Goal: Transaction & Acquisition: Purchase product/service

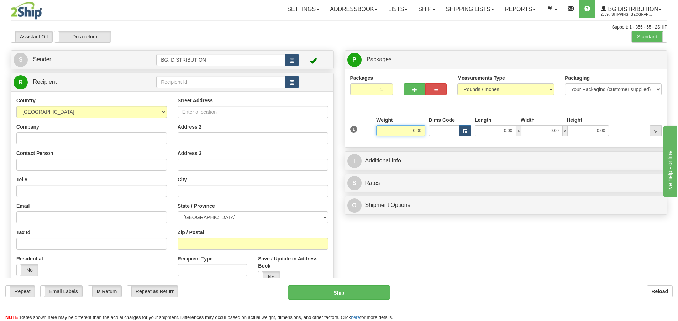
click at [414, 130] on input "0.00" at bounding box center [400, 130] width 49 height 11
type input "20.00"
click at [497, 132] on input "0.00" at bounding box center [495, 130] width 41 height 11
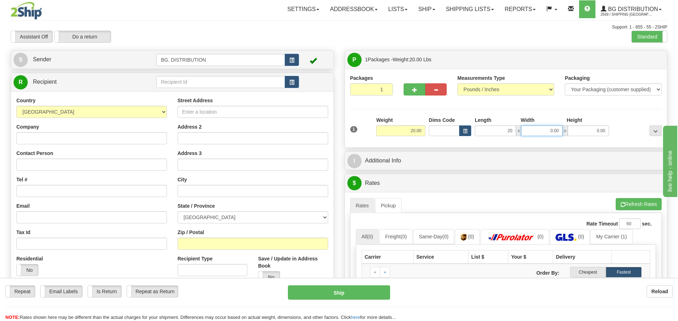
type input "20.00"
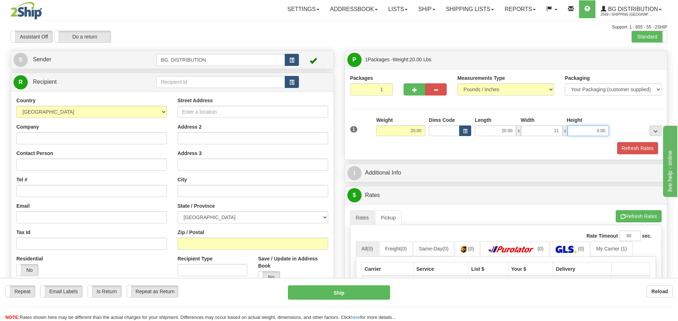
type input "11.00"
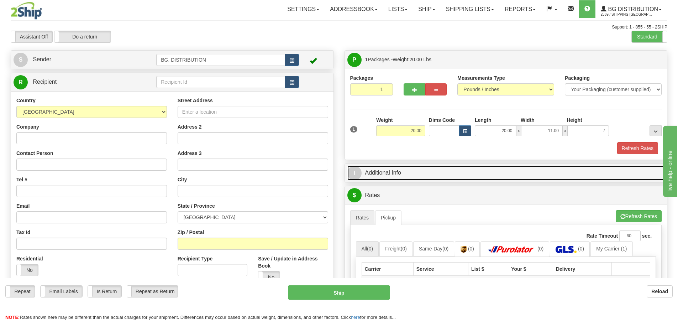
type input "7.00"
click at [358, 168] on span "I" at bounding box center [354, 173] width 14 height 14
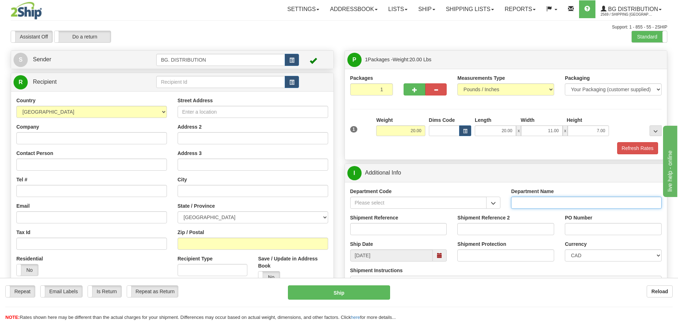
click at [543, 197] on input "Department Name" at bounding box center [586, 202] width 150 height 12
type input "."
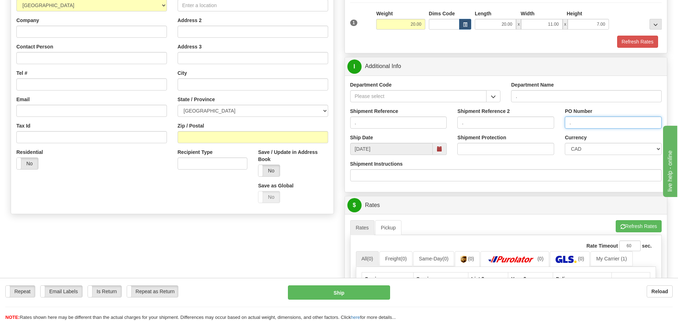
scroll to position [107, 0]
type input "."
click at [636, 224] on button "Refresh Rates" at bounding box center [638, 226] width 46 height 12
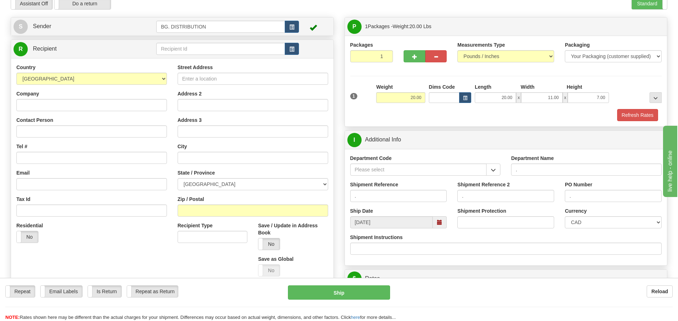
scroll to position [0, 0]
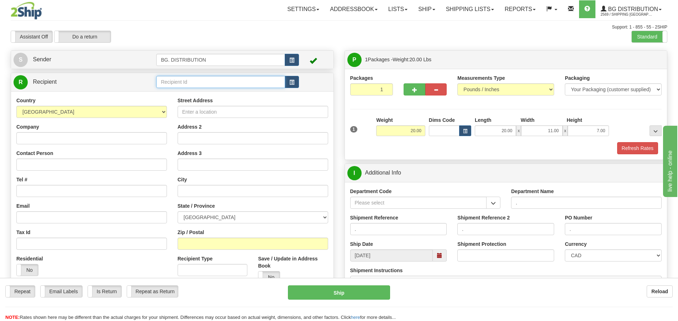
click at [189, 84] on input "text" at bounding box center [220, 82] width 129 height 12
type input "20010"
click button "Delete" at bounding box center [0, 0] width 0 height 0
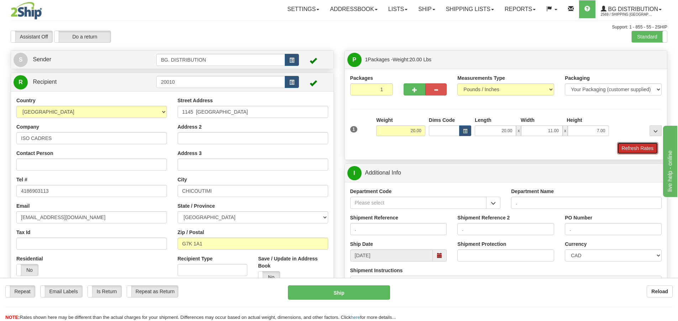
click at [623, 147] on button "Refresh Rates" at bounding box center [637, 148] width 41 height 12
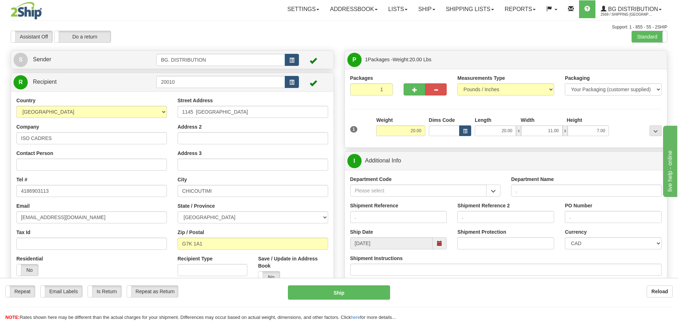
scroll to position [142, 0]
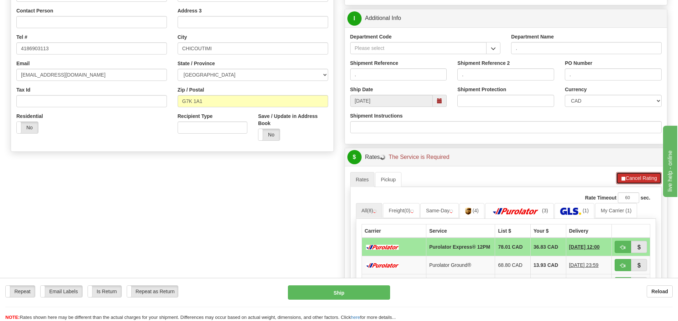
click at [626, 177] on button "Cancel Rating" at bounding box center [639, 178] width 46 height 12
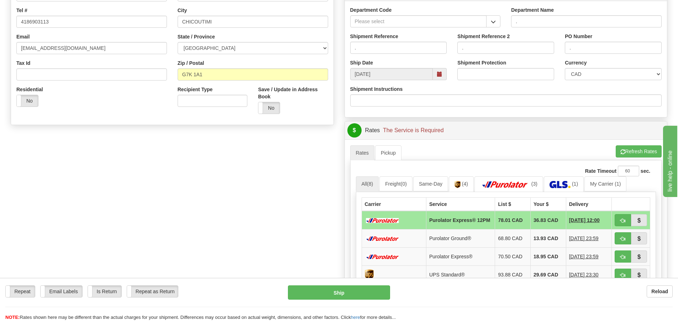
scroll to position [213, 0]
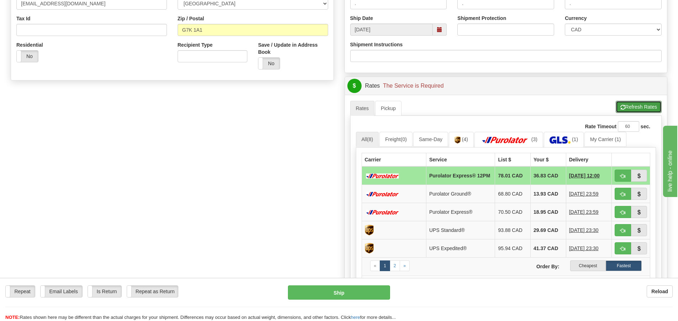
click at [636, 107] on button "Refresh Rates" at bounding box center [638, 107] width 46 height 12
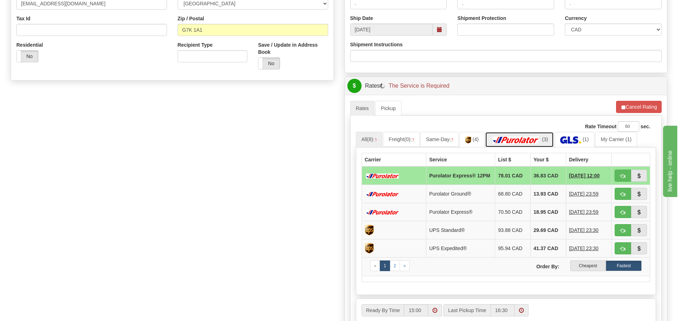
click at [524, 138] on img at bounding box center [516, 139] width 50 height 7
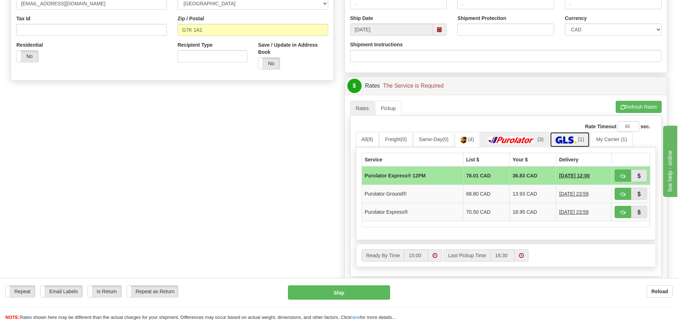
click at [572, 137] on img at bounding box center [565, 139] width 21 height 7
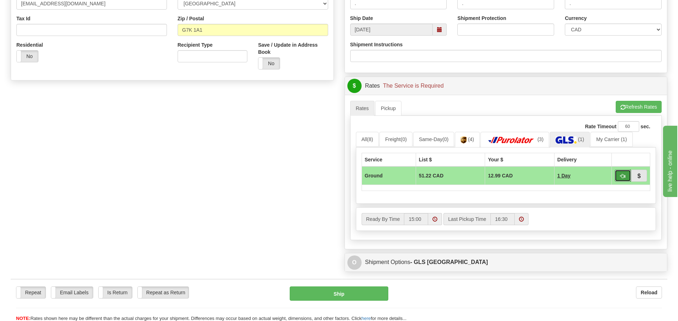
click at [624, 175] on span "button" at bounding box center [622, 176] width 5 height 5
type input "1"
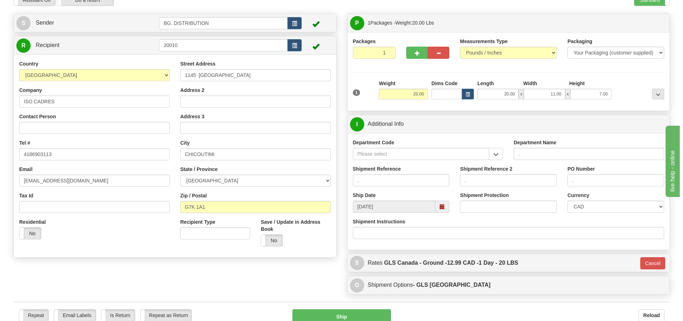
scroll to position [71, 0]
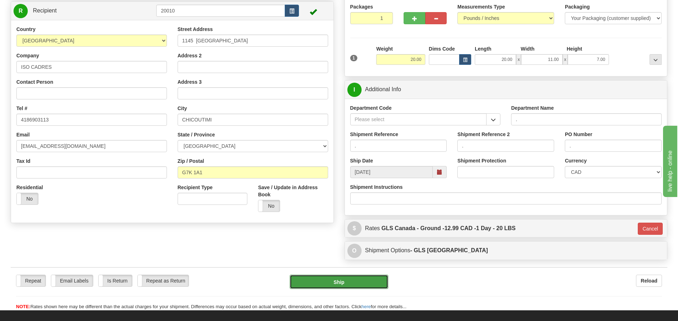
click at [363, 282] on button "Ship" at bounding box center [339, 281] width 99 height 14
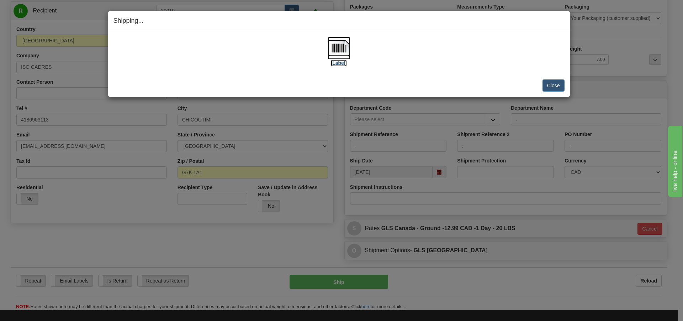
click at [336, 64] on label "[Label]" at bounding box center [339, 62] width 16 height 7
click at [494, 71] on div "[Label] IMPORTANT NOTICE Embassy / Consulate / Government Building / Hospital C…" at bounding box center [339, 52] width 462 height 42
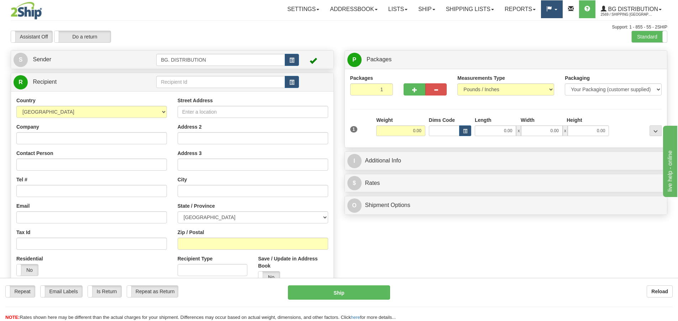
click at [551, 6] on span at bounding box center [549, 9] width 6 height 6
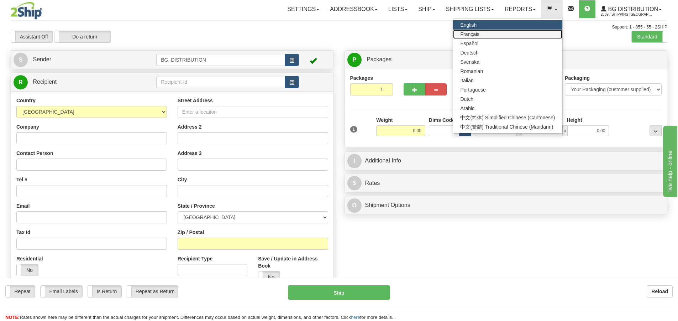
click at [484, 33] on link "Français" at bounding box center [507, 34] width 109 height 9
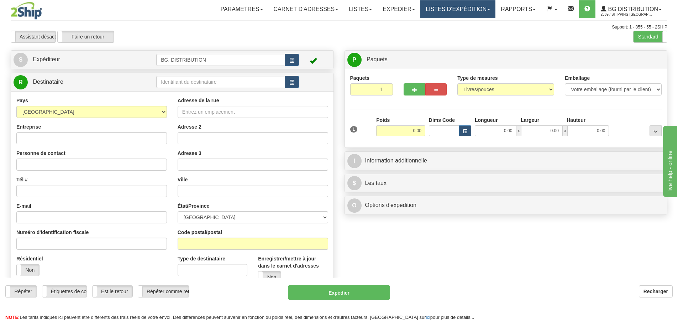
click at [480, 8] on link "LISTES D'EXPÉDITION" at bounding box center [457, 9] width 75 height 18
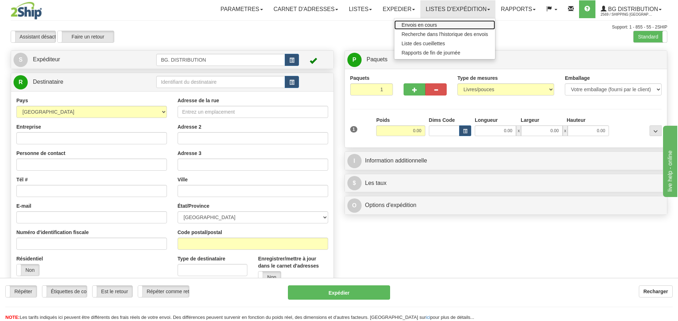
click at [405, 24] on span "Envois en cours" at bounding box center [419, 25] width 36 height 6
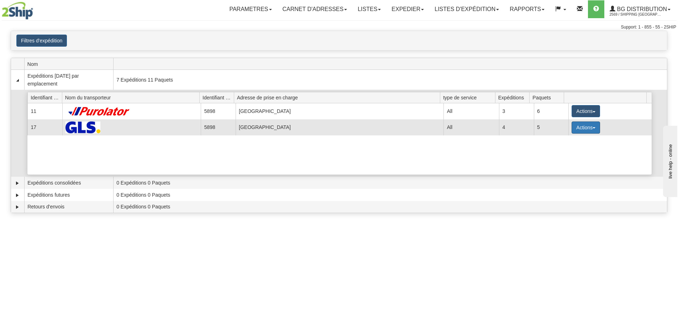
click at [580, 125] on button "Actions" at bounding box center [585, 127] width 28 height 12
click at [562, 141] on span "Détails" at bounding box center [559, 140] width 19 height 5
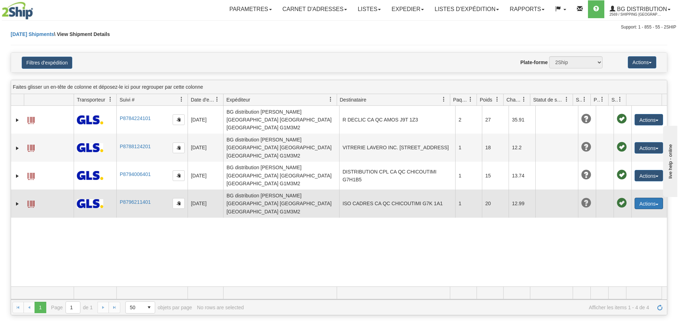
click at [635, 197] on button "Actions" at bounding box center [648, 202] width 28 height 11
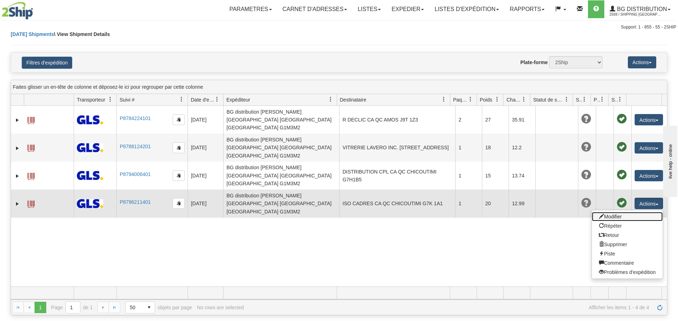
click at [615, 212] on link "Modifier" at bounding box center [627, 216] width 71 height 9
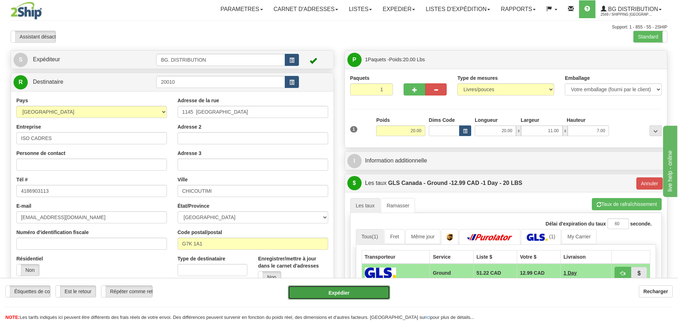
click at [368, 290] on button "Expédier" at bounding box center [339, 292] width 102 height 14
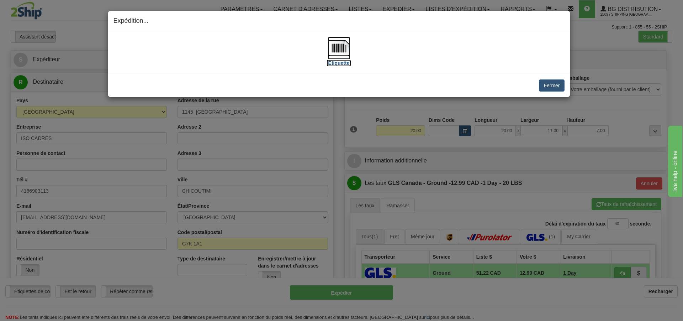
click at [339, 62] on label "[Étiquette]" at bounding box center [339, 62] width 25 height 7
click at [549, 87] on button "Fermer" at bounding box center [551, 85] width 25 height 12
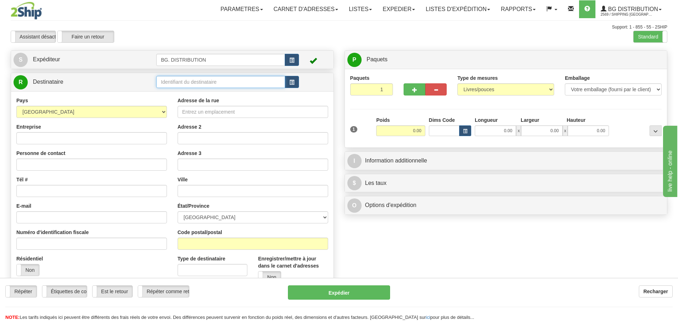
click at [189, 80] on input "text" at bounding box center [220, 82] width 129 height 12
click at [191, 79] on input "text" at bounding box center [220, 82] width 129 height 12
type input "60040"
click button "Supprimer" at bounding box center [0, 0] width 0 height 0
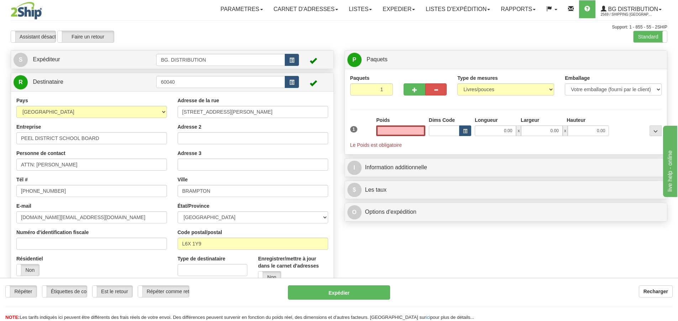
type input "0.00"
click at [508, 137] on div "1 Poids 0.00 Dims Code 0.00" at bounding box center [505, 132] width 315 height 32
click at [507, 133] on input "0.00" at bounding box center [495, 130] width 41 height 11
type input "11.00"
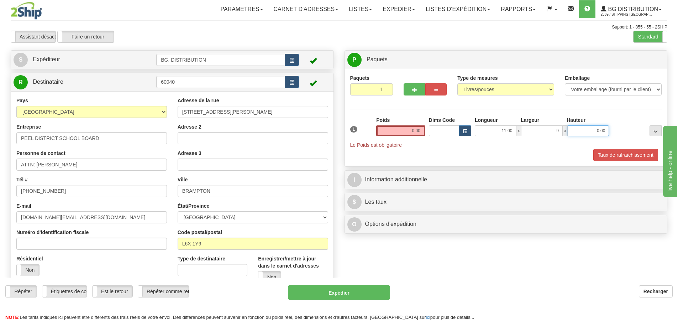
type input "9.00"
type input "6.00"
click at [401, 129] on input "0.00" at bounding box center [400, 130] width 49 height 11
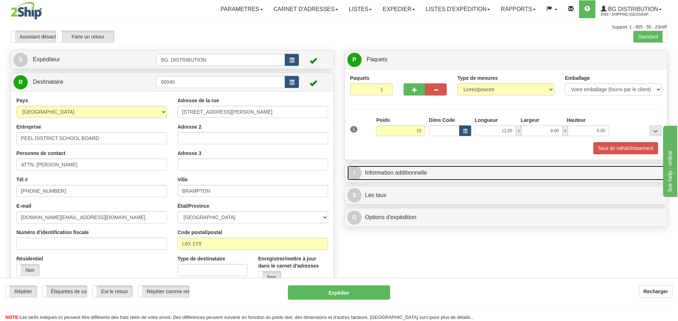
type input "10.00"
click at [357, 173] on span "I" at bounding box center [354, 173] width 14 height 14
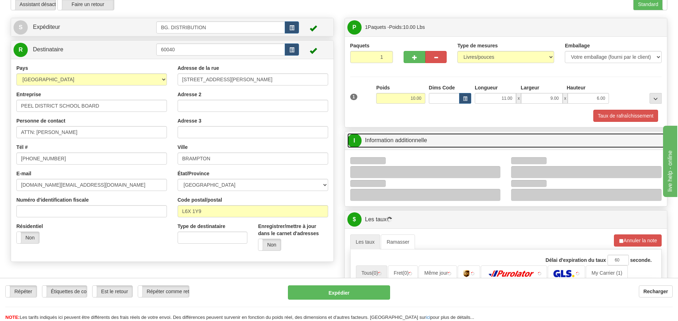
scroll to position [107, 0]
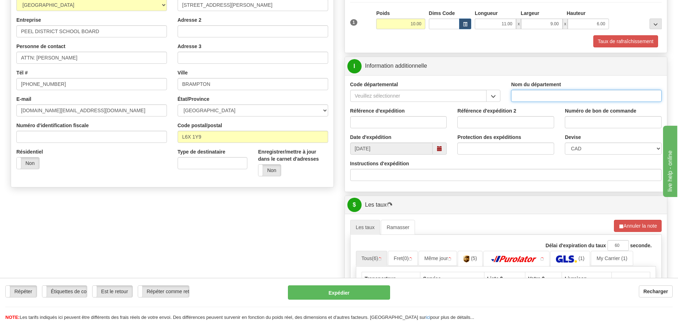
click at [557, 92] on input "Nom du département" at bounding box center [586, 96] width 150 height 12
type input "."
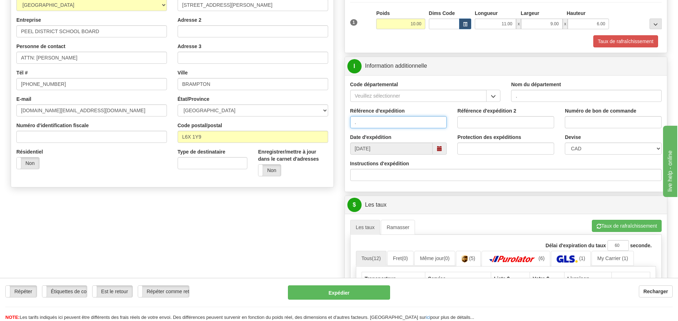
type input "."
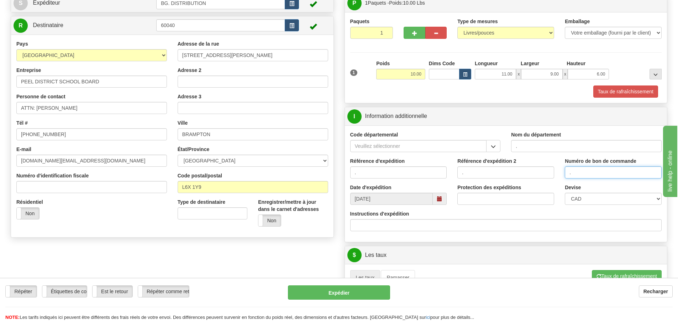
scroll to position [142, 0]
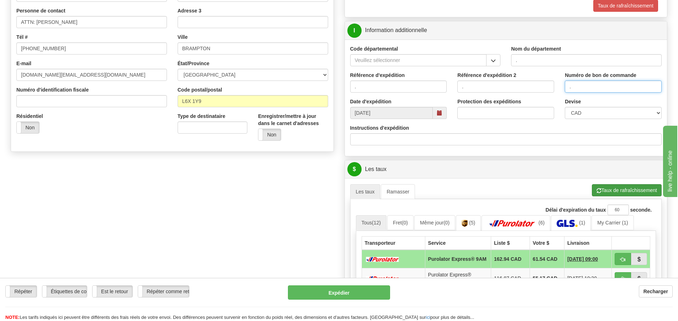
type input "."
click at [611, 189] on button "Taux de rafraîchissement" at bounding box center [627, 190] width 70 height 12
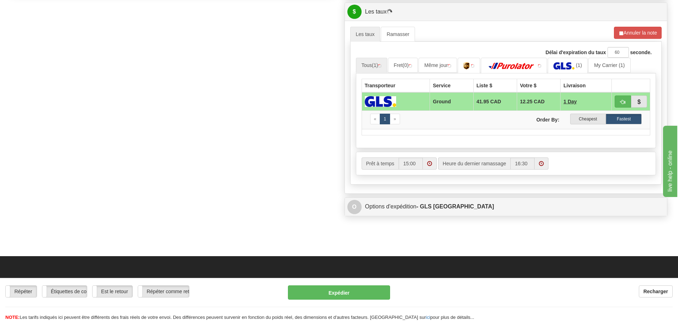
scroll to position [320, 0]
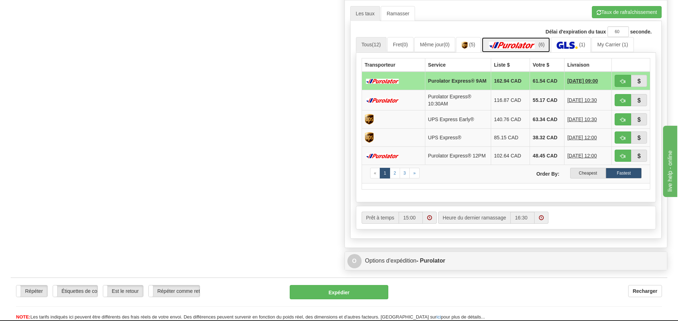
click at [541, 46] on link "(6)" at bounding box center [515, 44] width 69 height 15
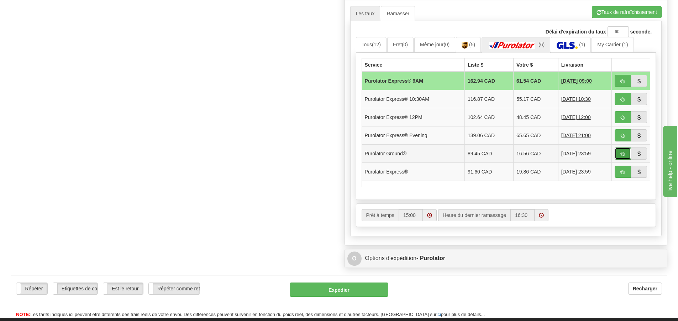
click at [618, 153] on button "button" at bounding box center [622, 153] width 16 height 12
type input "260"
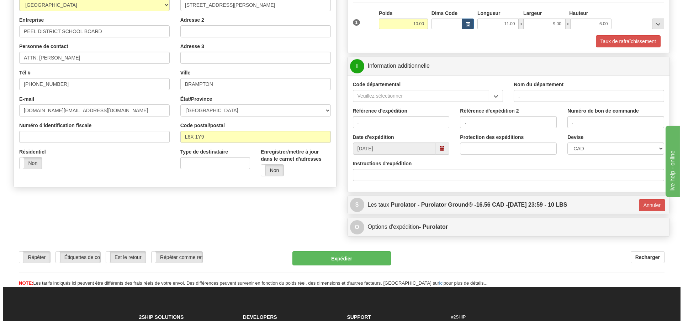
scroll to position [80, 0]
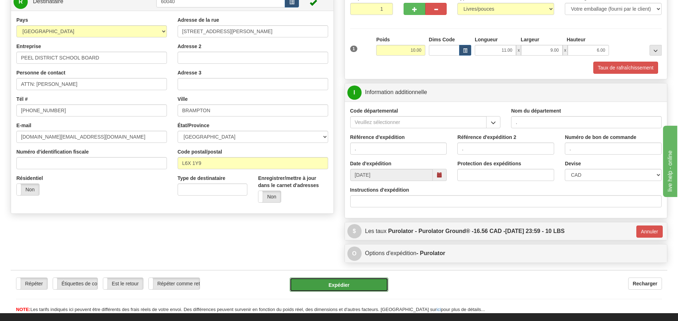
click at [343, 280] on button "Expédier" at bounding box center [339, 284] width 99 height 14
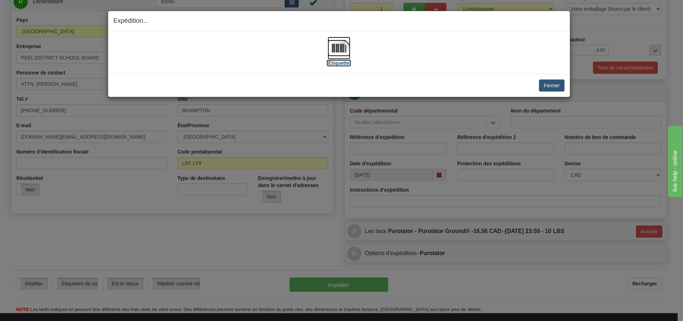
click at [338, 60] on label "[Étiquette]" at bounding box center [339, 62] width 25 height 7
click at [545, 81] on button "Fermer" at bounding box center [551, 85] width 25 height 12
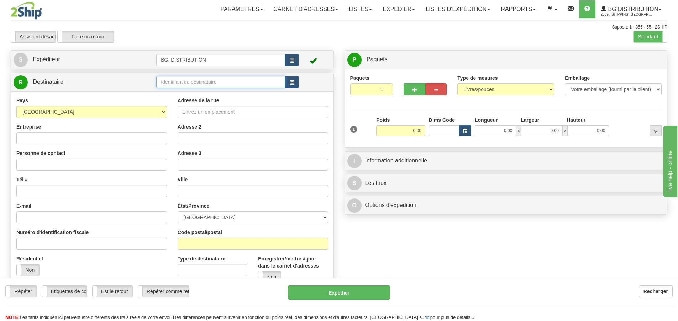
click at [210, 84] on input "text" at bounding box center [220, 82] width 129 height 12
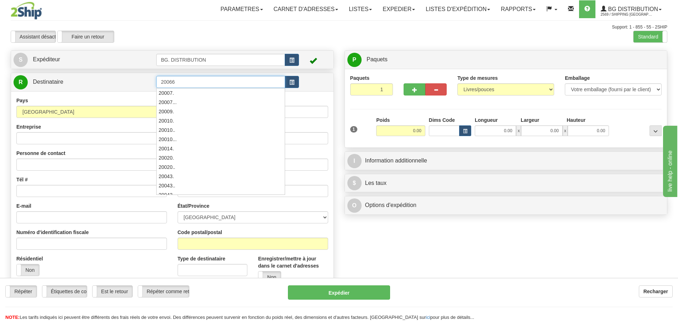
type input "20066"
click button "Supprimer" at bounding box center [0, 0] width 0 height 0
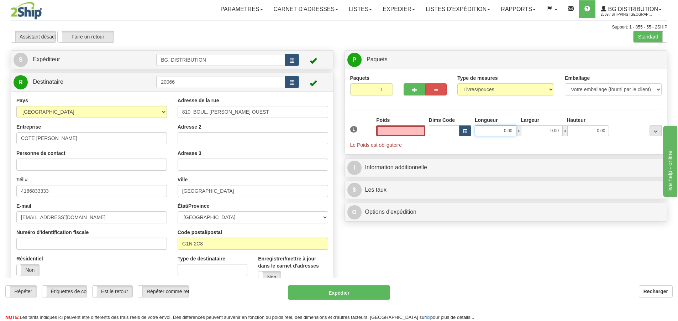
type input "0.00"
click at [512, 133] on input "0.00" at bounding box center [495, 130] width 41 height 11
type input "19.00"
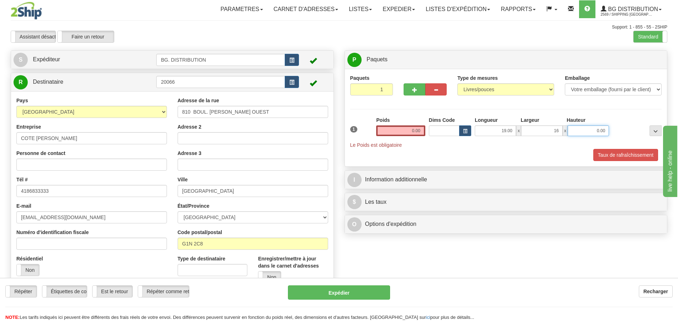
type input "16.00"
type input "12.00"
click at [412, 131] on input "0.00" at bounding box center [400, 130] width 49 height 11
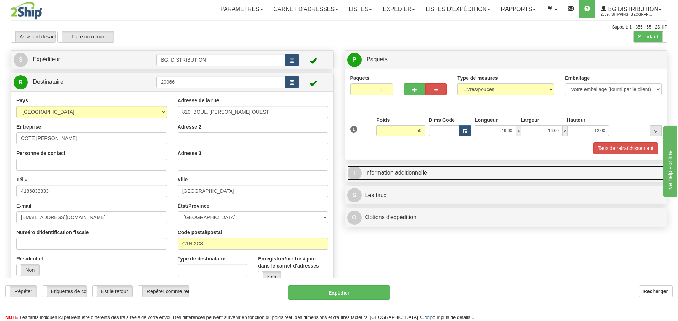
type input "50.00"
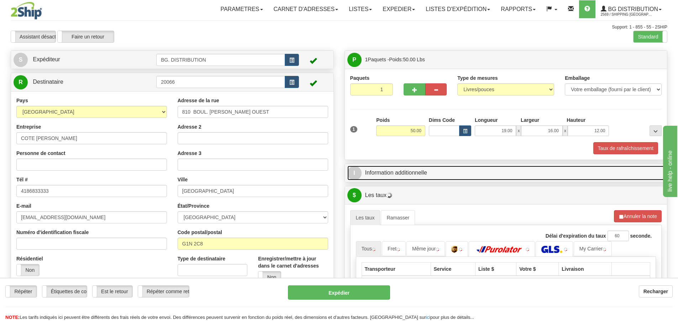
click at [352, 170] on span "I" at bounding box center [354, 173] width 14 height 14
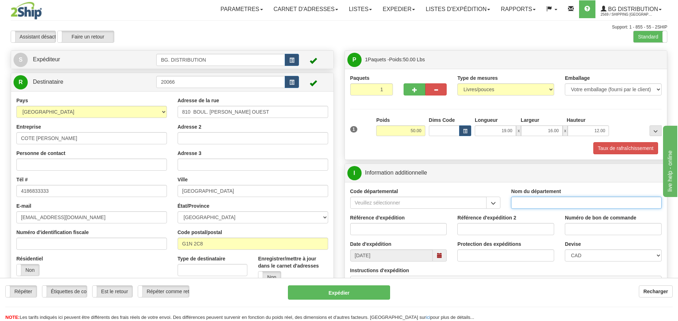
click at [570, 202] on input "Nom du département" at bounding box center [586, 202] width 150 height 12
type input "."
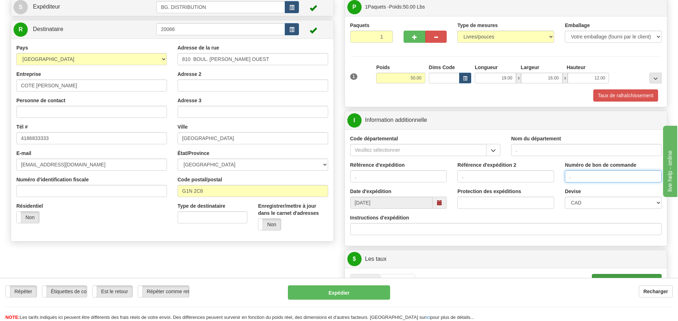
scroll to position [142, 0]
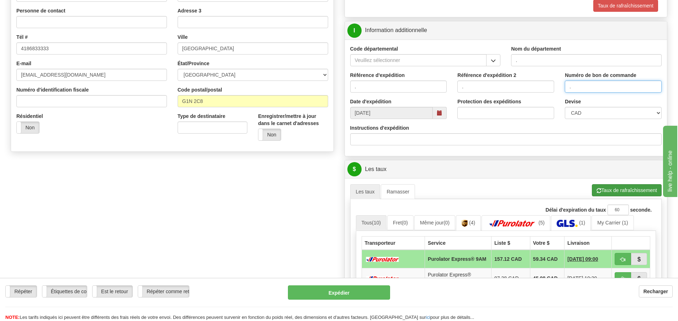
type input "."
click at [630, 187] on button "Taux de rafraîchissement" at bounding box center [627, 190] width 70 height 12
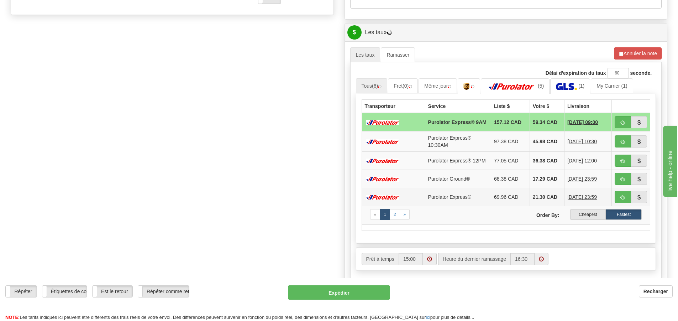
scroll to position [285, 0]
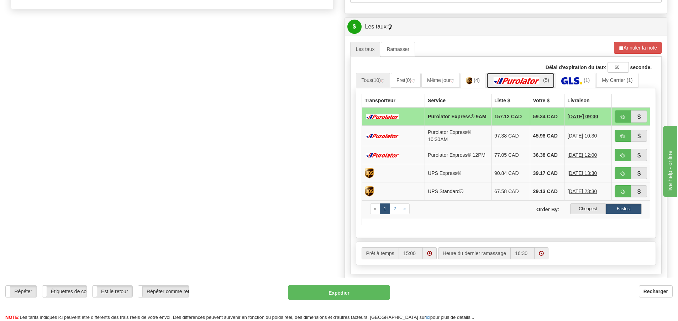
click at [529, 77] on link "(5)" at bounding box center [520, 80] width 69 height 15
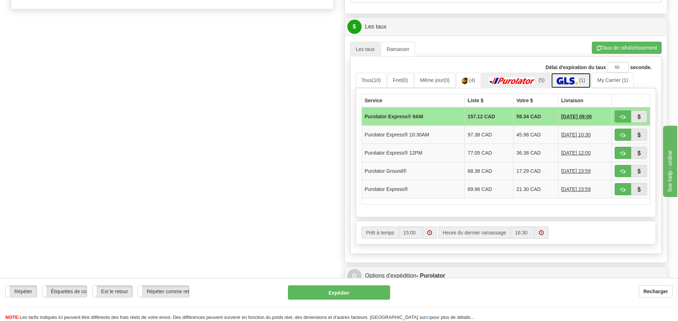
click at [564, 79] on img at bounding box center [566, 80] width 21 height 7
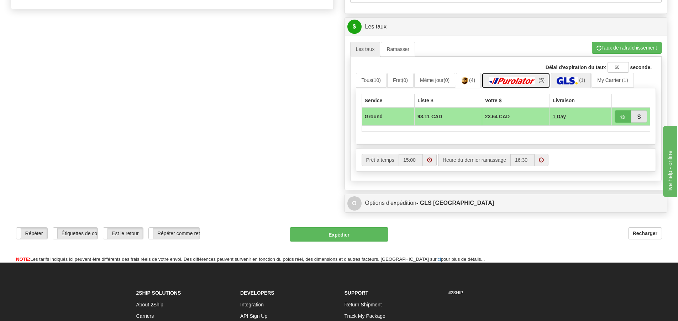
click at [528, 76] on link "(5)" at bounding box center [515, 80] width 69 height 15
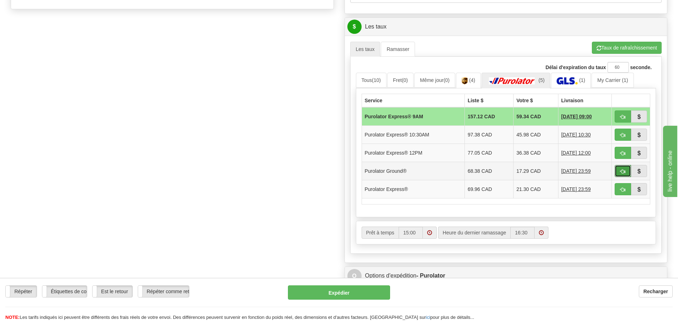
click at [620, 173] on span "button" at bounding box center [622, 171] width 5 height 5
type input "260"
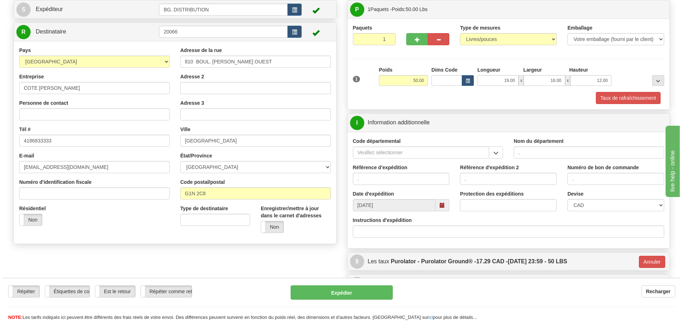
scroll to position [42, 0]
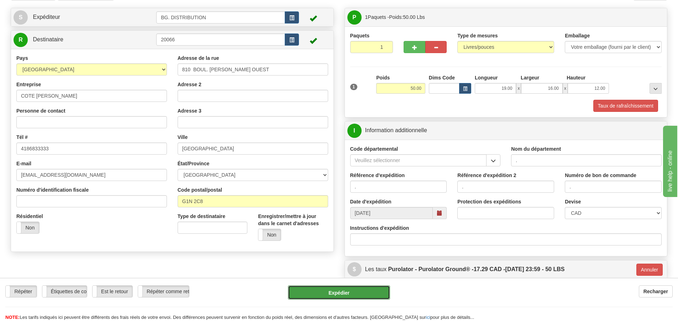
click at [342, 294] on button "Expédier" at bounding box center [339, 292] width 102 height 14
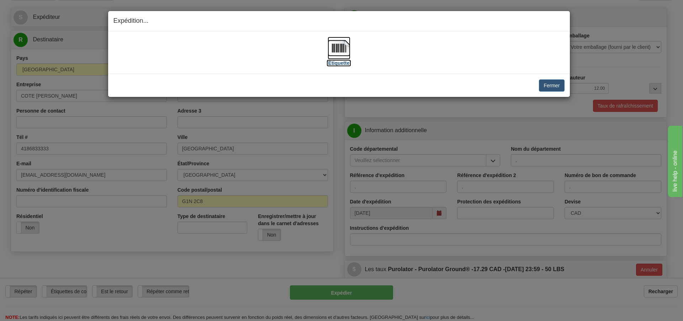
click at [344, 62] on label "[Étiquette]" at bounding box center [339, 62] width 25 height 7
click at [549, 83] on button "Fermer" at bounding box center [551, 85] width 25 height 12
